Goal: Transaction & Acquisition: Purchase product/service

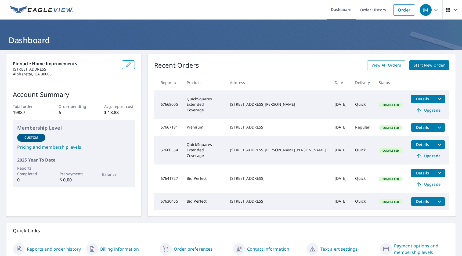
click at [435, 65] on span "Start New Order" at bounding box center [429, 65] width 31 height 7
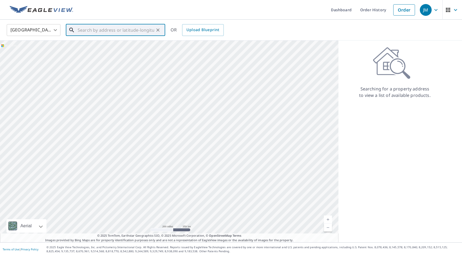
click at [119, 31] on input "text" at bounding box center [116, 30] width 77 height 15
click at [111, 46] on span "[STREET_ADDRESS]" at bounding box center [119, 45] width 84 height 6
type input "[STREET_ADDRESS][PERSON_NAME]"
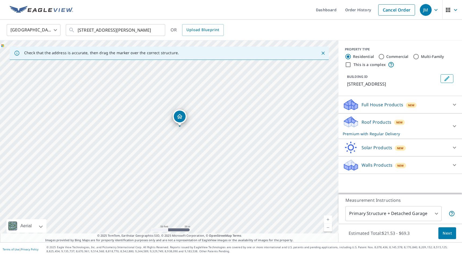
click at [416, 136] on div "Roof Products New Premium with Regular Delivery" at bounding box center [395, 126] width 105 height 21
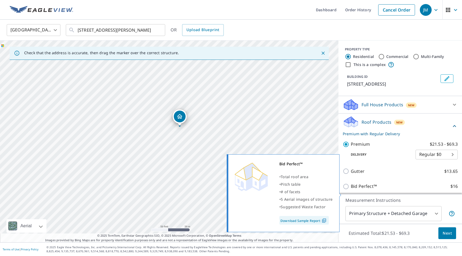
click at [361, 190] on p "Bid Perfect™" at bounding box center [364, 186] width 26 height 7
click at [351, 190] on input "Bid Perfect™ $16" at bounding box center [347, 186] width 8 height 6
checkbox input "true"
checkbox input "false"
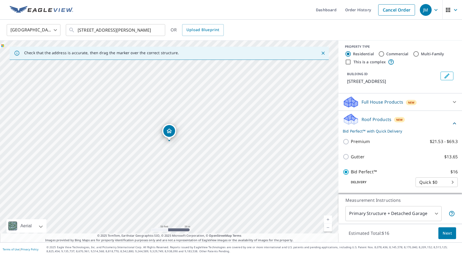
click at [447, 233] on span "Next" at bounding box center [447, 233] width 9 height 7
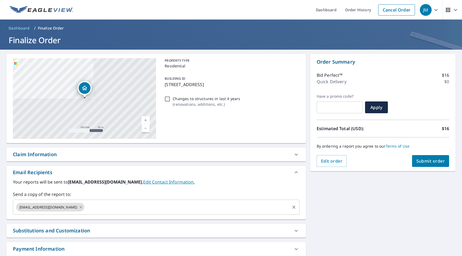
click at [79, 208] on icon at bounding box center [81, 207] width 4 height 6
click at [66, 208] on input "text" at bounding box center [152, 207] width 274 height 10
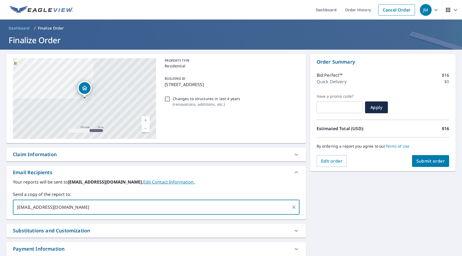
type input "[EMAIL_ADDRESS][DOMAIN_NAME]"
click at [432, 167] on button "Submit order" at bounding box center [430, 161] width 37 height 12
